Goal: Check status: Check status

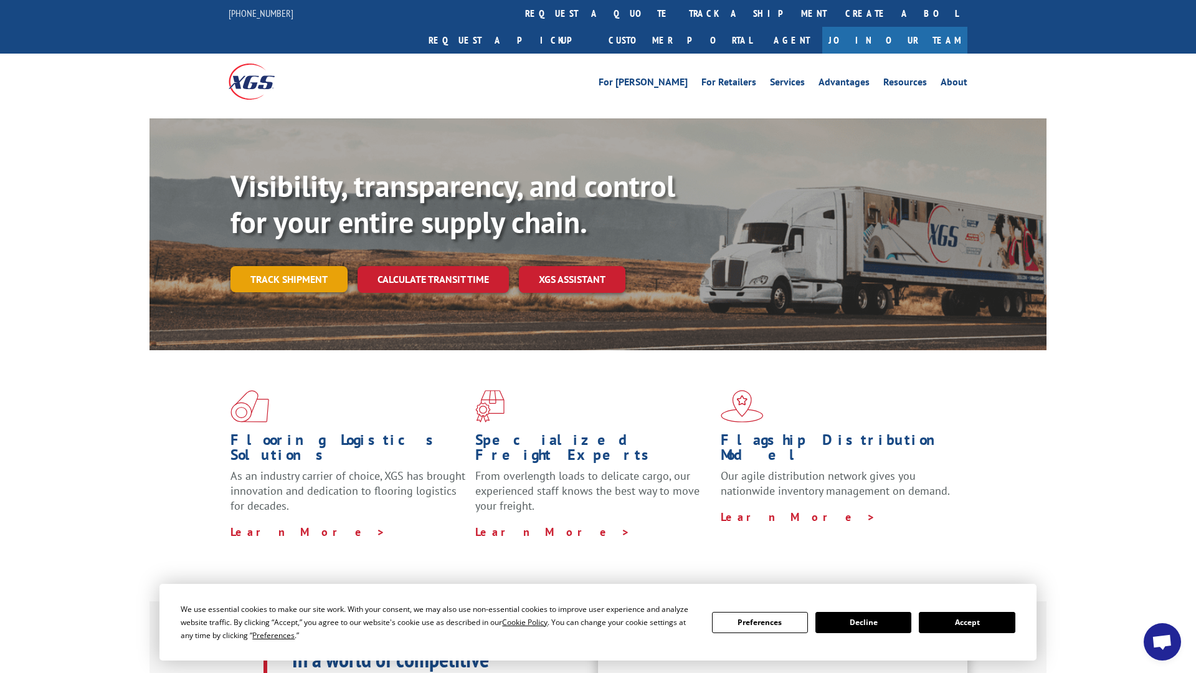
click at [267, 266] on link "Track shipment" at bounding box center [288, 279] width 117 height 26
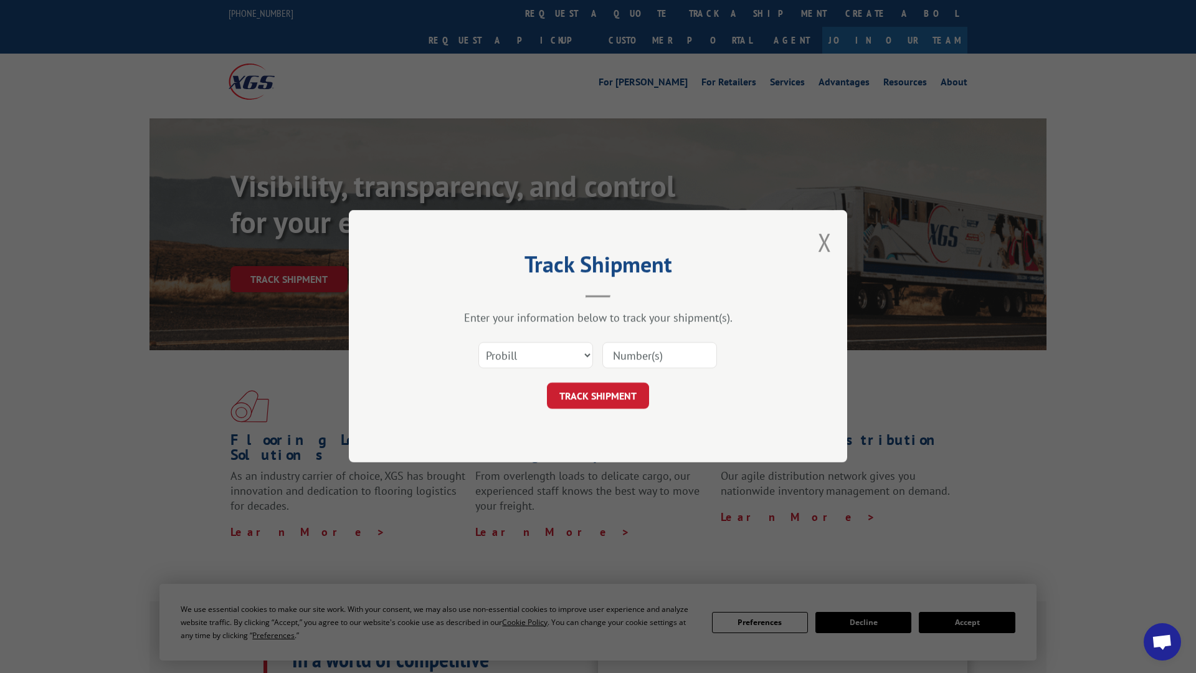
click at [668, 356] on input at bounding box center [659, 356] width 115 height 26
type input "477923353308"
click at [597, 395] on button "TRACK SHIPMENT" at bounding box center [598, 396] width 102 height 26
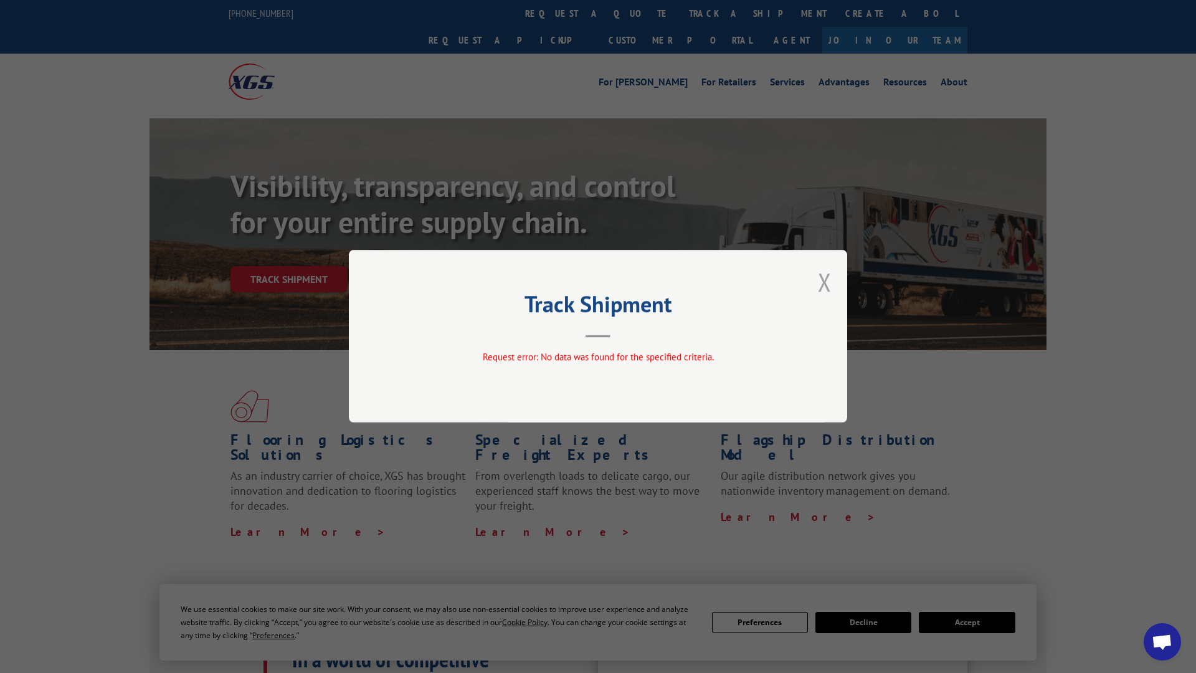
click at [821, 282] on button "Close modal" at bounding box center [825, 281] width 14 height 33
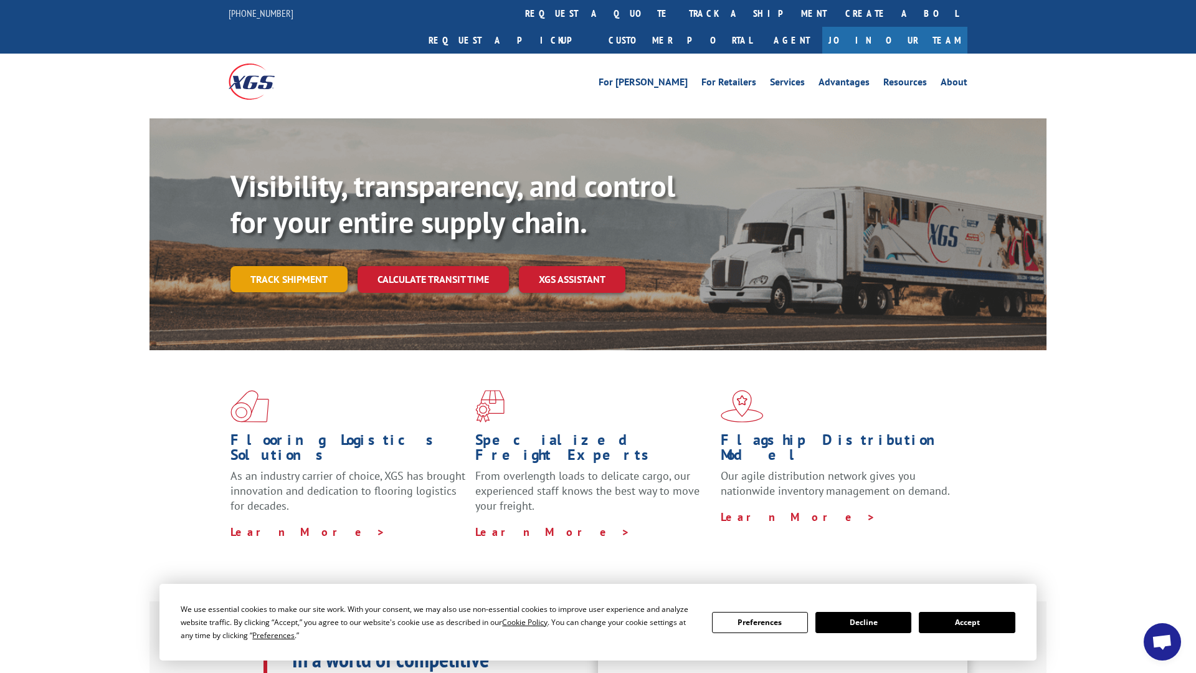
click at [317, 266] on link "Track shipment" at bounding box center [288, 279] width 117 height 26
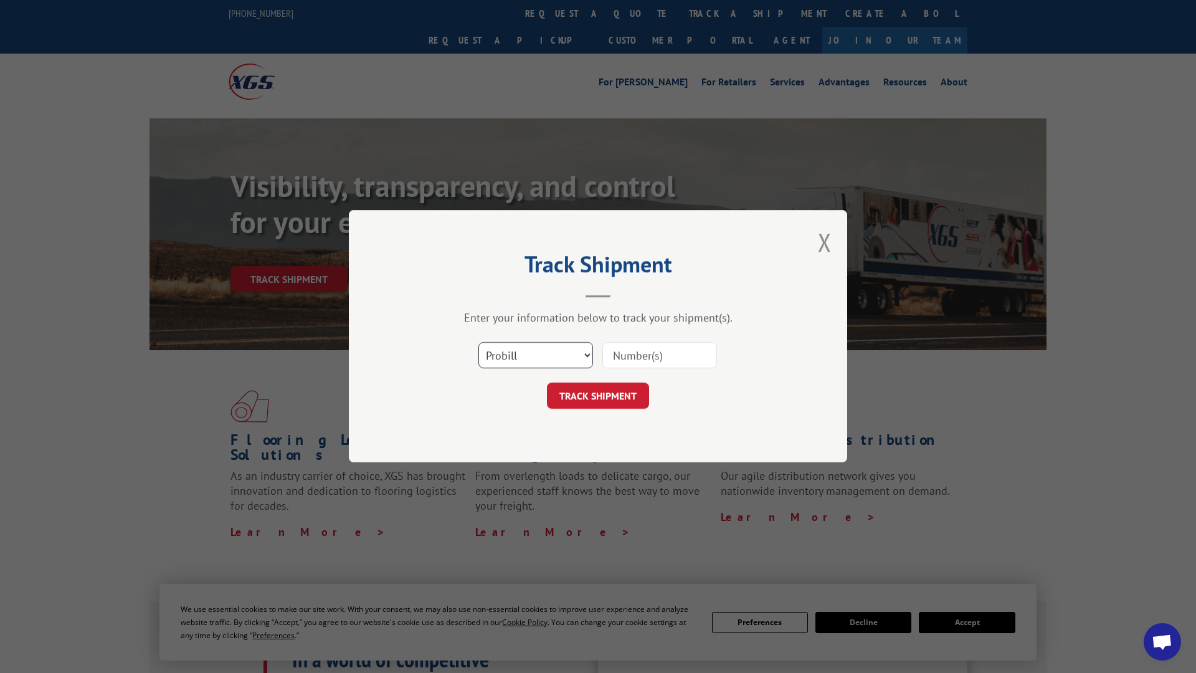
select select "bol"
click at [643, 360] on input at bounding box center [659, 356] width 115 height 26
type input "477923353308"
click at [597, 395] on button "TRACK SHIPMENT" at bounding box center [598, 396] width 102 height 26
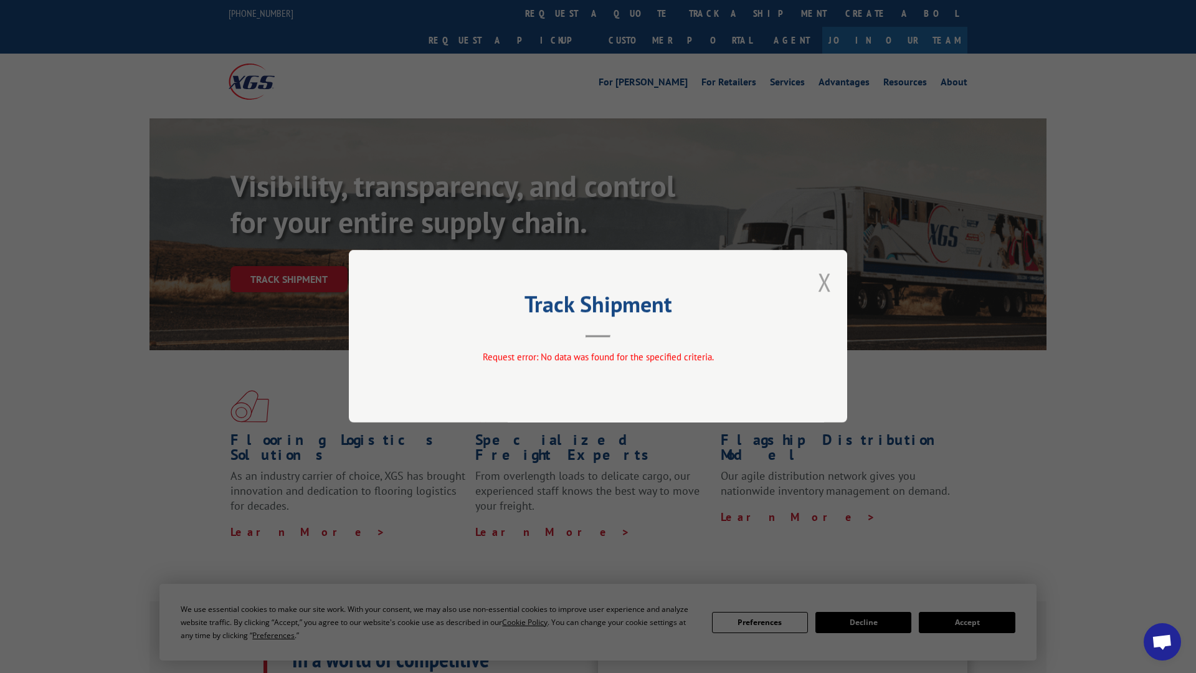
click at [821, 283] on button "Close modal" at bounding box center [825, 281] width 14 height 33
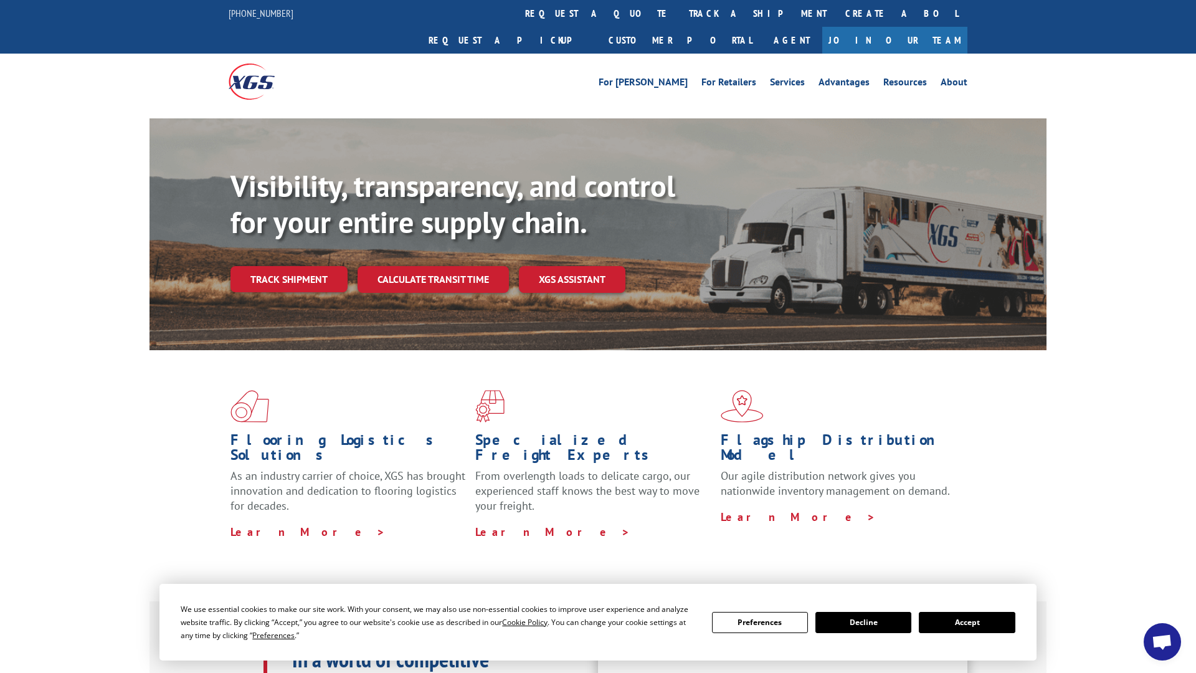
drag, startPoint x: 328, startPoint y: 245, endPoint x: 480, endPoint y: 299, distance: 160.5
click at [328, 266] on link "Track shipment" at bounding box center [288, 279] width 117 height 26
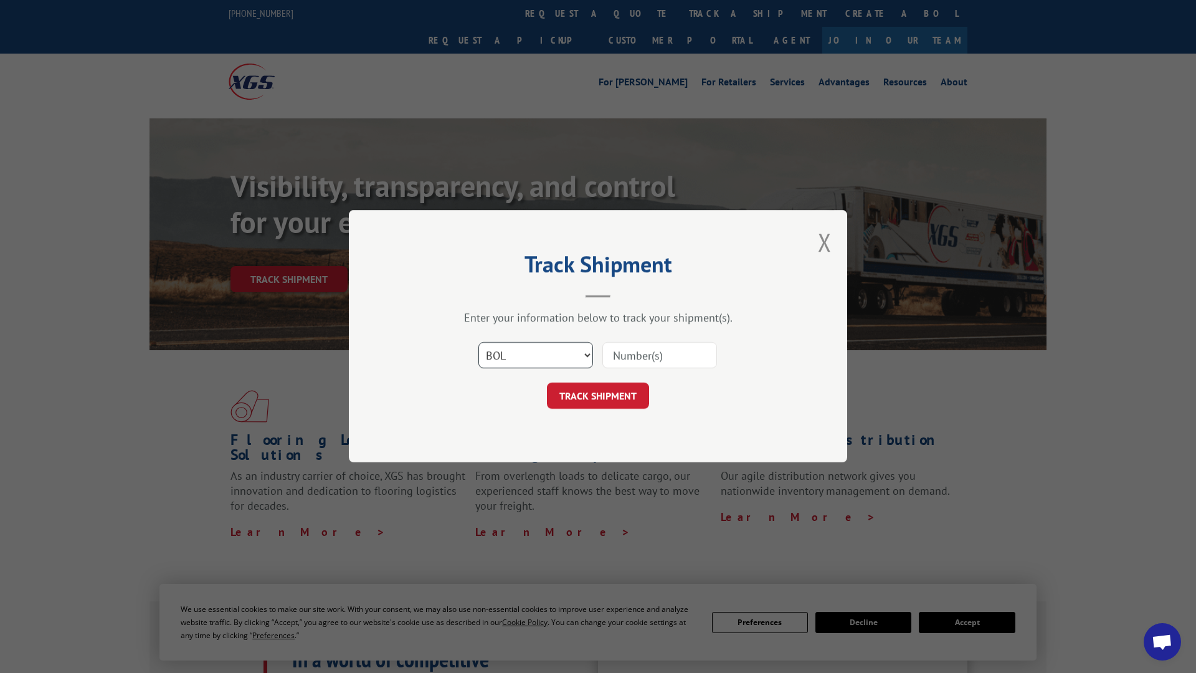
select select "po"
click at [676, 357] on input at bounding box center [659, 356] width 115 height 26
type input "477923353308"
click at [597, 395] on button "TRACK SHIPMENT" at bounding box center [598, 396] width 102 height 26
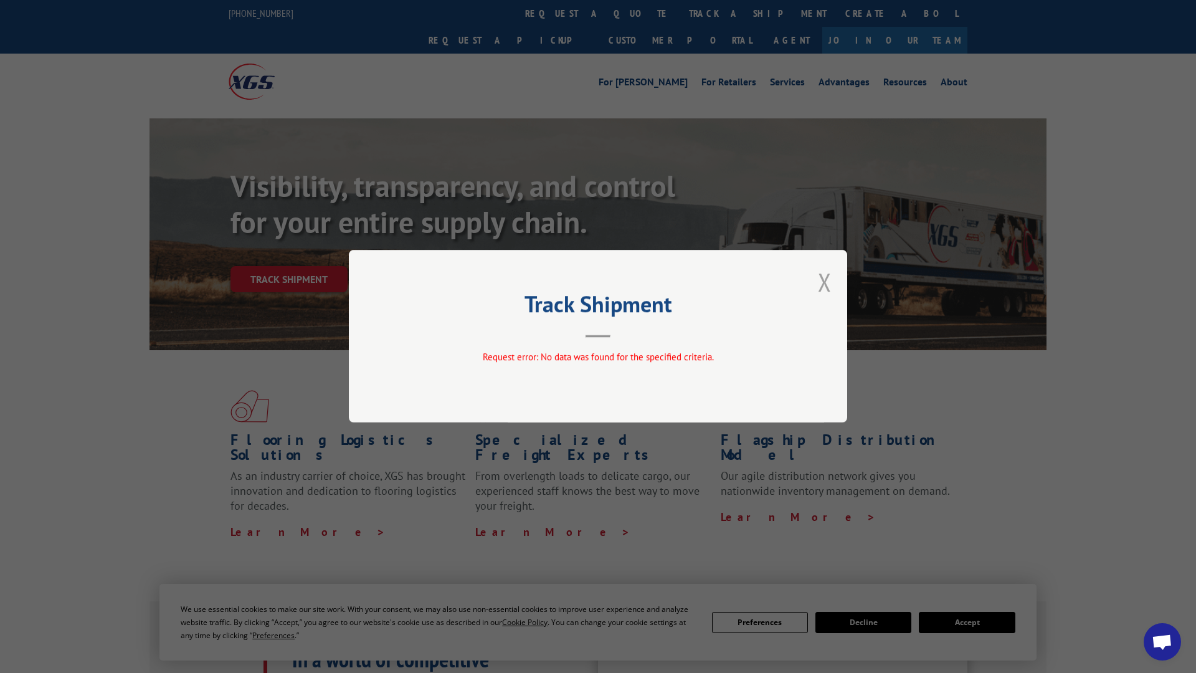
click at [821, 283] on button "Close modal" at bounding box center [825, 281] width 14 height 33
